Goal: Register for event/course

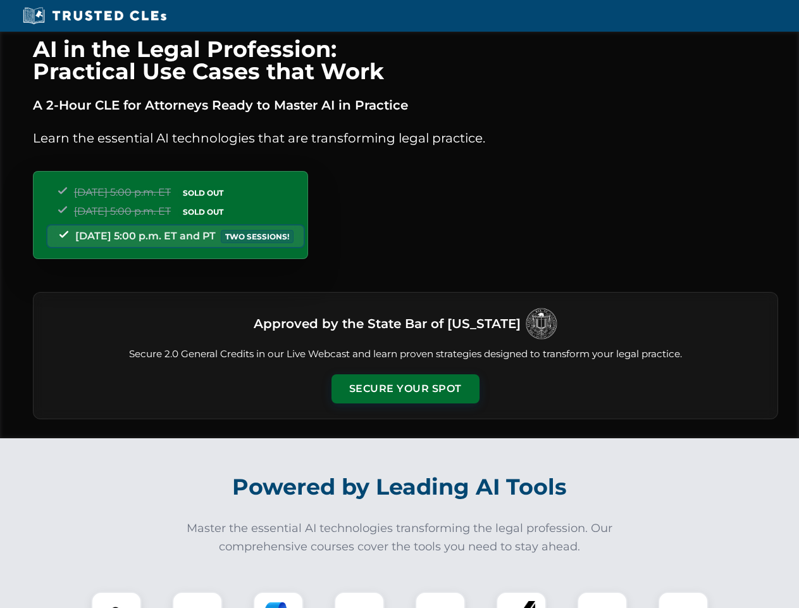
click at [405, 389] on button "Secure Your Spot" at bounding box center [406, 388] width 148 height 29
click at [116, 599] on img at bounding box center [116, 616] width 37 height 37
click at [197, 599] on div at bounding box center [197, 616] width 51 height 51
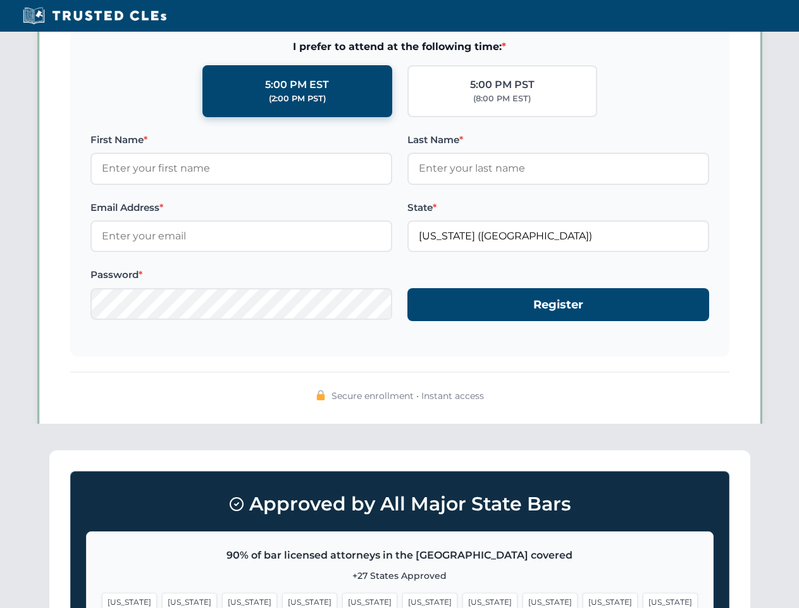
click at [583, 599] on span "[US_STATE]" at bounding box center [610, 601] width 55 height 18
